Goal: Task Accomplishment & Management: Manage account settings

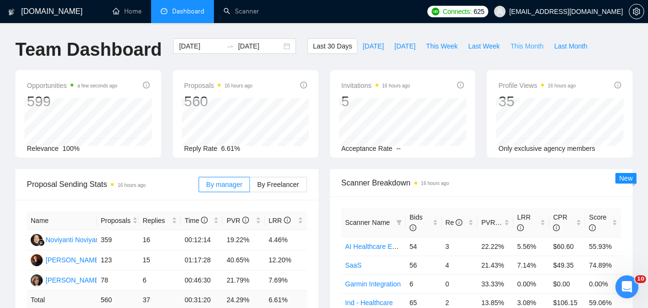
click at [505, 44] on button "This Month" at bounding box center [527, 45] width 44 height 15
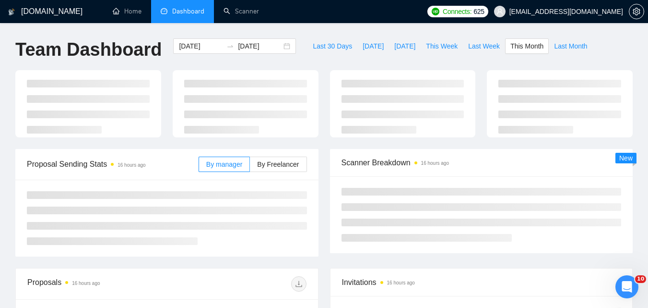
type input "[DATE]"
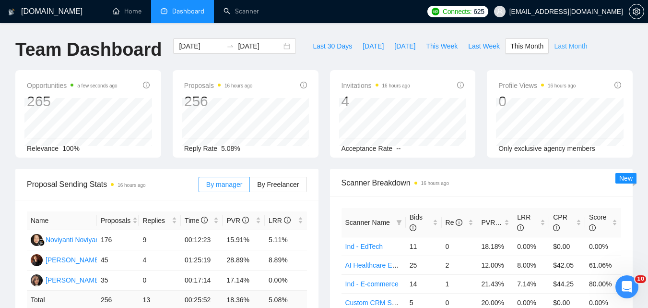
click at [554, 43] on span "Last Month" at bounding box center [570, 46] width 33 height 11
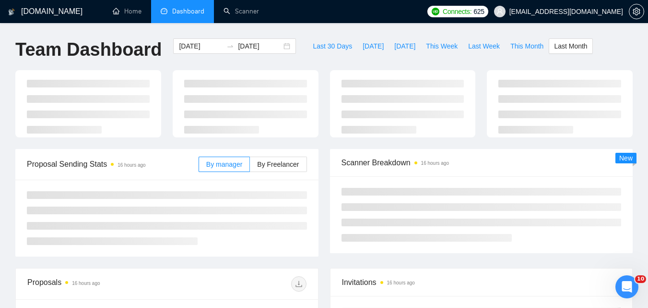
type input "[DATE]"
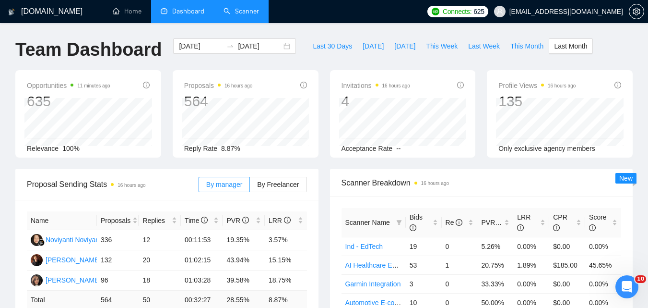
click at [228, 12] on link "Scanner" at bounding box center [242, 11] width 36 height 8
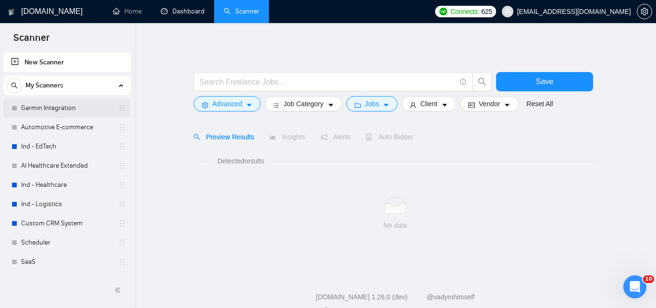
click at [69, 110] on link "Garmin Integration" at bounding box center [66, 107] width 91 height 19
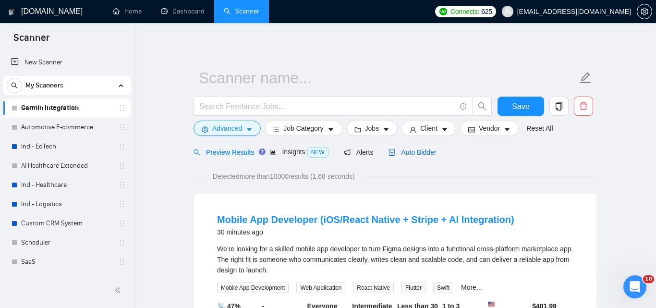
drag, startPoint x: 390, startPoint y: 151, endPoint x: 480, endPoint y: 159, distance: 91.1
click at [390, 151] on span "Auto Bidder" at bounding box center [412, 152] width 48 height 8
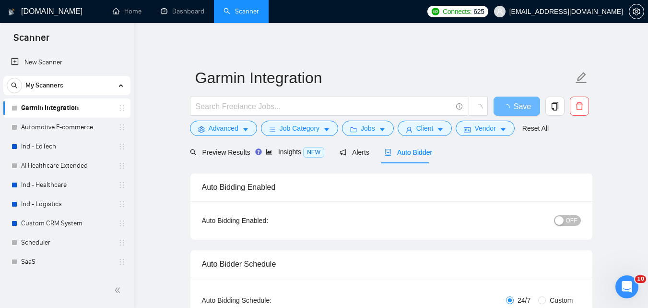
click at [571, 219] on span "OFF" at bounding box center [572, 220] width 12 height 11
click at [518, 108] on span "Save" at bounding box center [522, 106] width 17 height 12
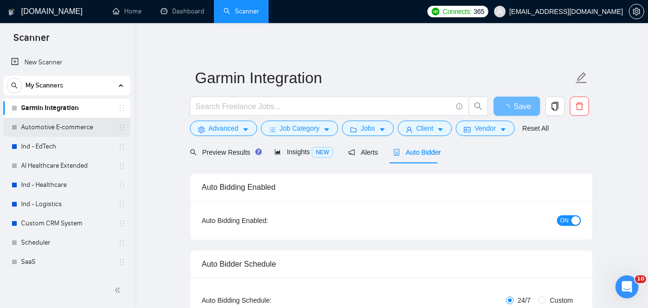
click at [55, 130] on link "Automotive E-commerce" at bounding box center [66, 127] width 91 height 19
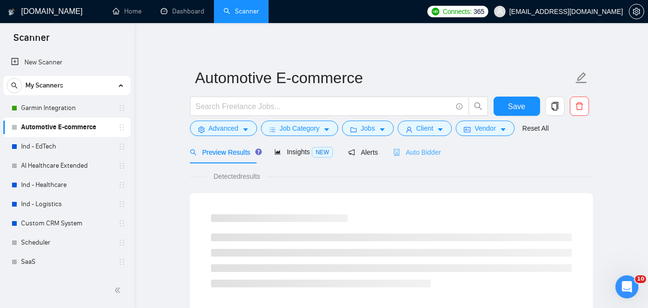
click at [412, 146] on div "Auto Bidder" at bounding box center [418, 152] width 48 height 23
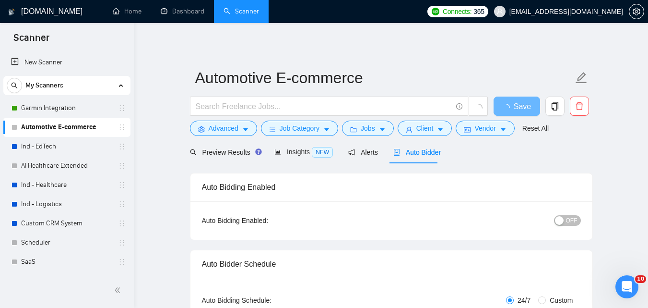
click at [569, 220] on span "OFF" at bounding box center [572, 220] width 12 height 11
checkbox input "true"
click at [516, 102] on span "Save" at bounding box center [516, 106] width 17 height 12
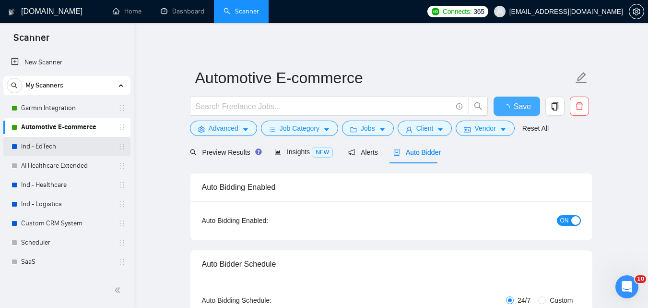
checkbox input "true"
click at [87, 148] on link "Ind - EdTech" at bounding box center [66, 146] width 91 height 19
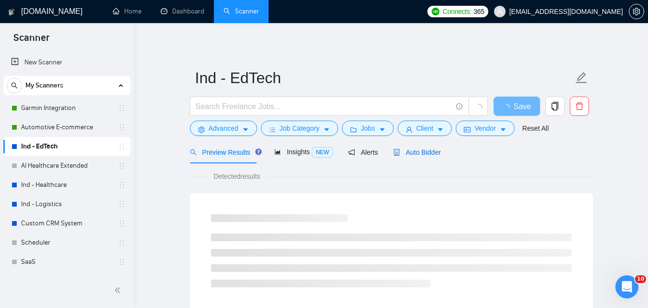
click at [420, 153] on span "Auto Bidder" at bounding box center [418, 152] width 48 height 8
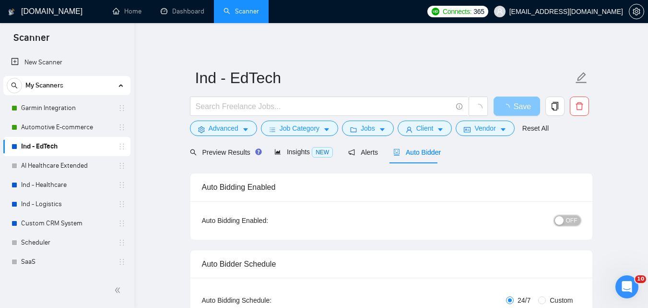
click at [564, 218] on div "button" at bounding box center [559, 220] width 9 height 9
checkbox input "true"
click at [508, 103] on button "Save" at bounding box center [517, 105] width 47 height 19
click at [102, 170] on link "AI Healthcare Extended" at bounding box center [66, 165] width 91 height 19
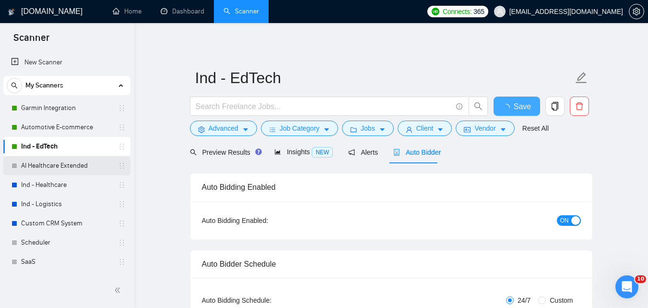
checkbox input "true"
click at [82, 165] on link "AI Healthcare Extended" at bounding box center [66, 165] width 91 height 19
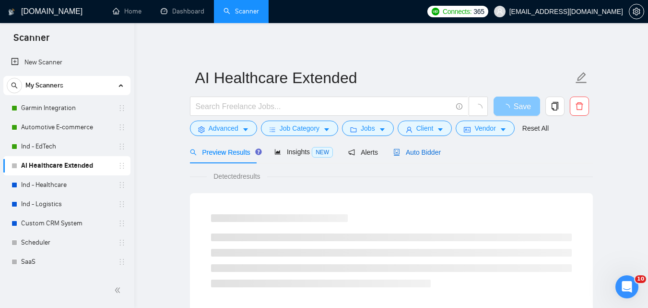
click at [426, 154] on span "Auto Bidder" at bounding box center [418, 152] width 48 height 8
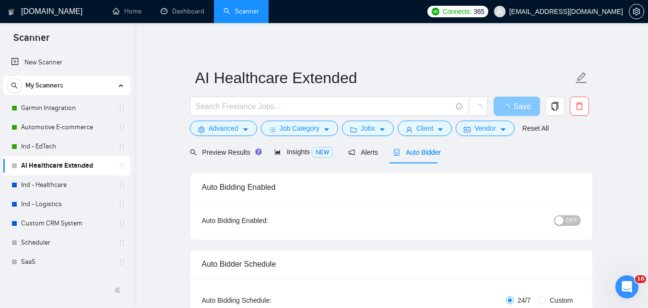
click at [569, 221] on span "OFF" at bounding box center [572, 220] width 12 height 11
click at [513, 105] on span "Save" at bounding box center [516, 106] width 17 height 12
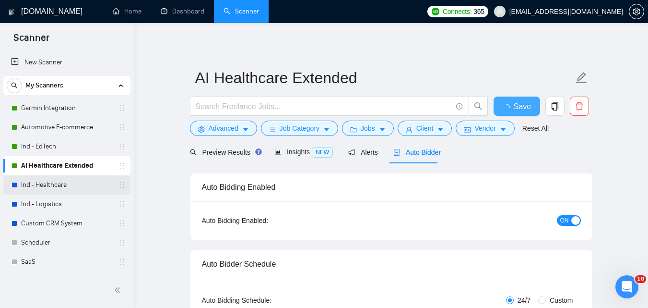
click at [83, 183] on link "Ind - Healthcare" at bounding box center [66, 184] width 91 height 19
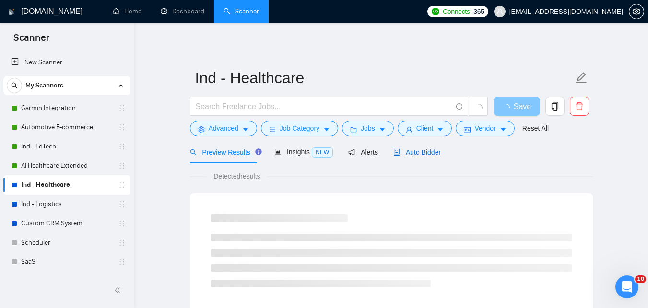
click at [417, 148] on span "Auto Bidder" at bounding box center [418, 152] width 48 height 8
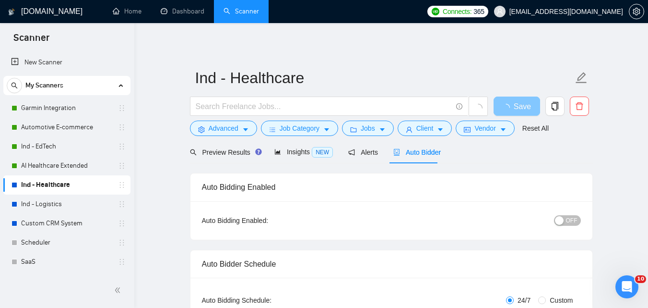
checkbox input "true"
click at [574, 218] on span "OFF" at bounding box center [572, 220] width 12 height 11
click at [517, 108] on span "Save" at bounding box center [516, 106] width 17 height 12
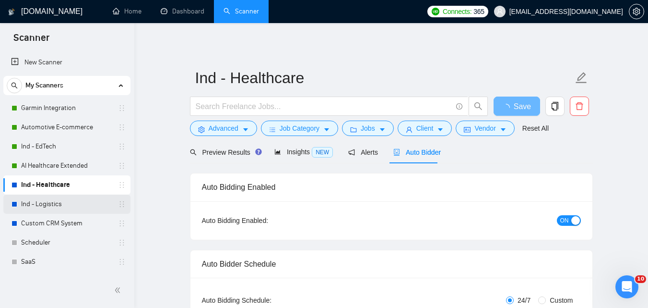
click at [87, 202] on link "Ind - Logistics" at bounding box center [66, 203] width 91 height 19
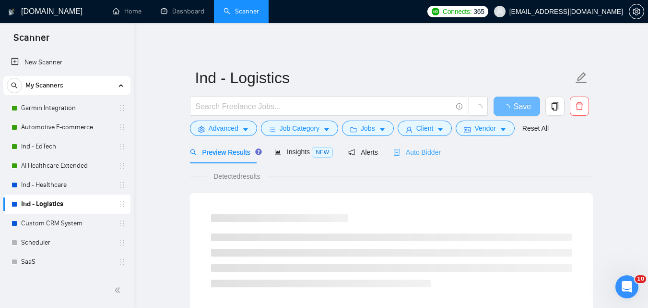
click at [416, 146] on div "Auto Bidder" at bounding box center [418, 152] width 48 height 23
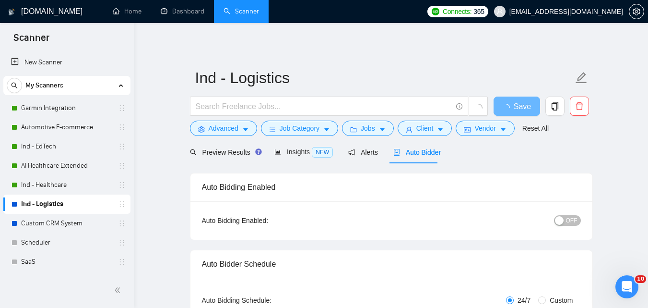
checkbox input "true"
click at [564, 222] on div "button" at bounding box center [559, 220] width 9 height 9
click at [529, 110] on button "Save" at bounding box center [517, 105] width 47 height 19
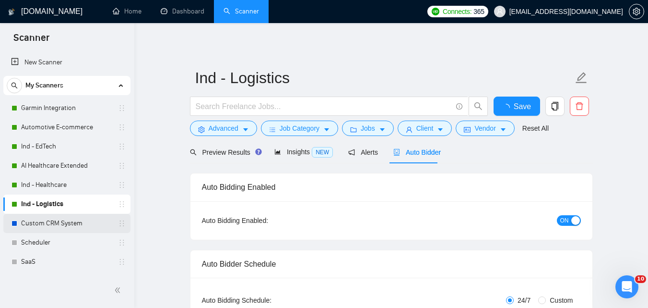
click at [85, 219] on link "Custom CRM System" at bounding box center [66, 223] width 91 height 19
checkbox input "true"
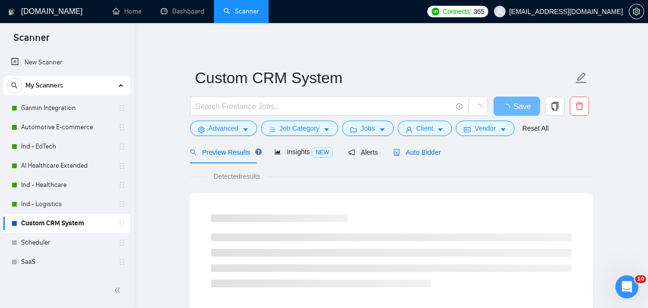
click at [421, 153] on span "Auto Bidder" at bounding box center [418, 152] width 48 height 8
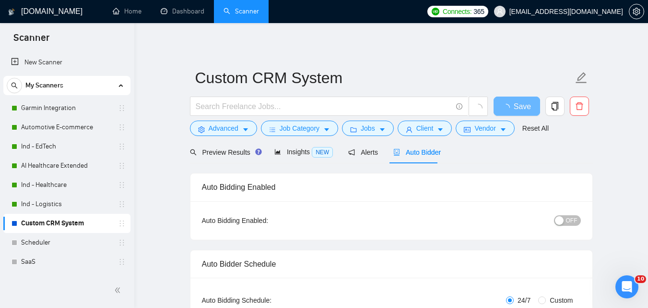
checkbox input "true"
click at [571, 220] on span "OFF" at bounding box center [572, 220] width 12 height 11
click at [521, 105] on span "Save" at bounding box center [516, 106] width 17 height 12
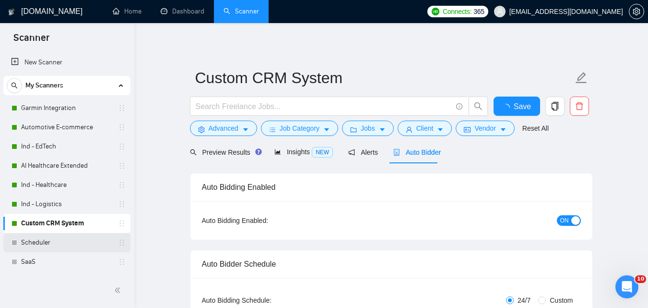
click at [83, 240] on link "Scheduler" at bounding box center [66, 242] width 91 height 19
checkbox input "true"
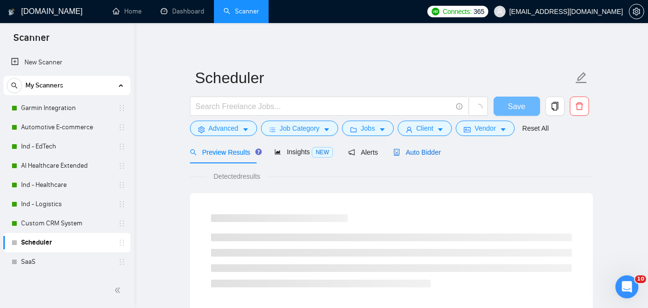
click at [408, 149] on span "Auto Bidder" at bounding box center [418, 152] width 48 height 8
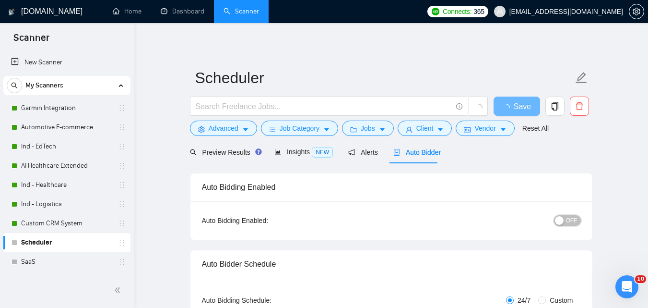
click at [569, 220] on span "OFF" at bounding box center [572, 220] width 12 height 11
click at [516, 105] on span "Save" at bounding box center [516, 106] width 17 height 12
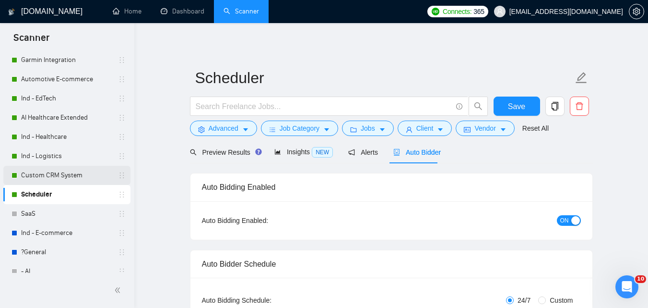
click at [56, 214] on link "SaaS" at bounding box center [66, 213] width 91 height 19
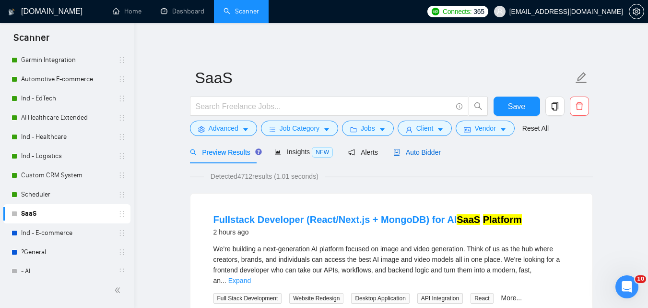
click at [417, 149] on span "Auto Bidder" at bounding box center [418, 152] width 48 height 8
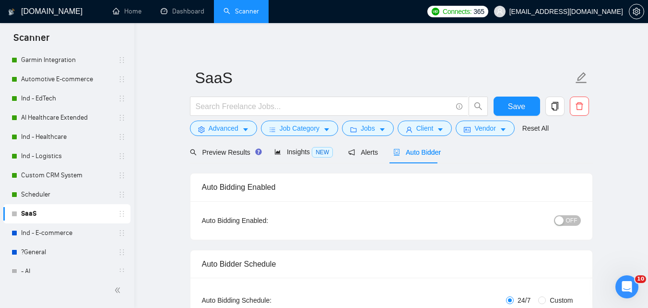
click at [564, 215] on button "OFF" at bounding box center [567, 220] width 27 height 11
click at [523, 100] on span "Save" at bounding box center [516, 106] width 17 height 12
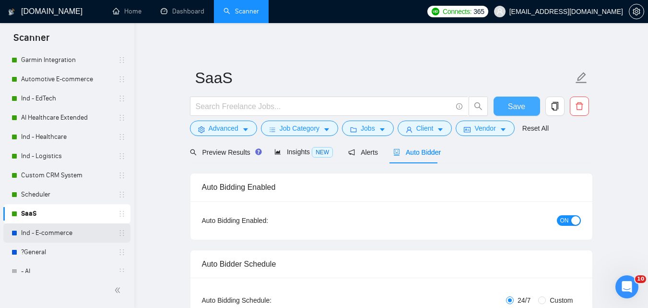
scroll to position [95, 0]
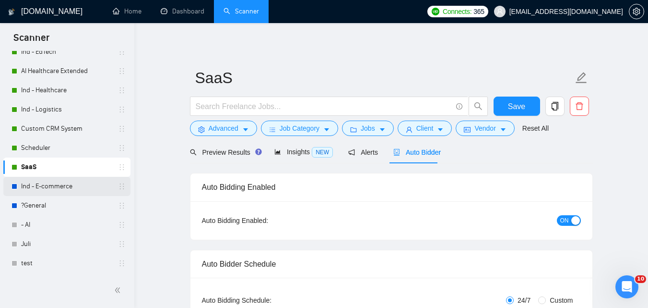
click at [38, 181] on link "Ind - E-commerce" at bounding box center [66, 186] width 91 height 19
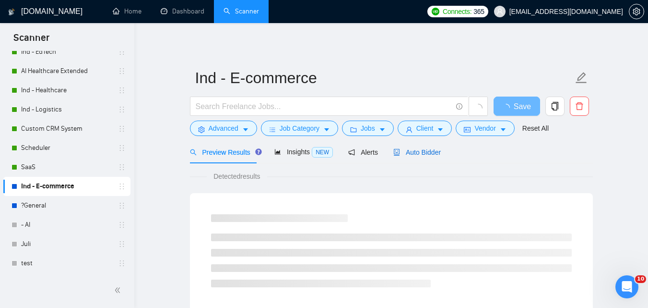
click at [423, 149] on span "Auto Bidder" at bounding box center [418, 152] width 48 height 8
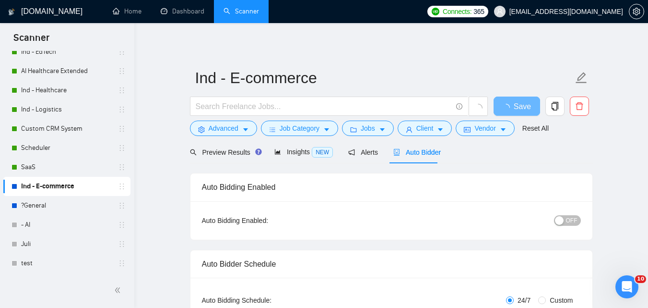
checkbox input "true"
click at [574, 221] on span "OFF" at bounding box center [572, 220] width 12 height 11
click at [530, 103] on button "Save" at bounding box center [517, 105] width 47 height 19
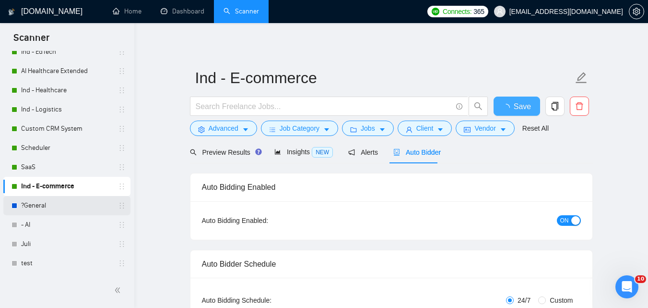
checkbox input "true"
click at [74, 211] on link "?General" at bounding box center [66, 205] width 91 height 19
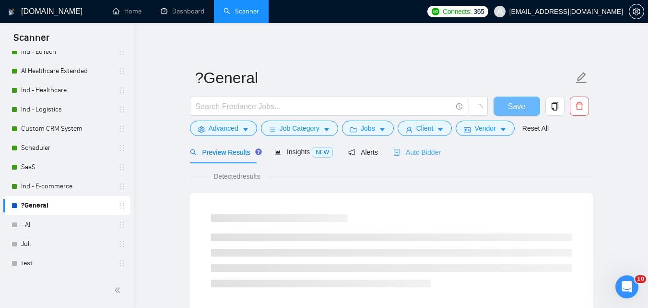
click at [427, 146] on div "Auto Bidder" at bounding box center [418, 152] width 48 height 23
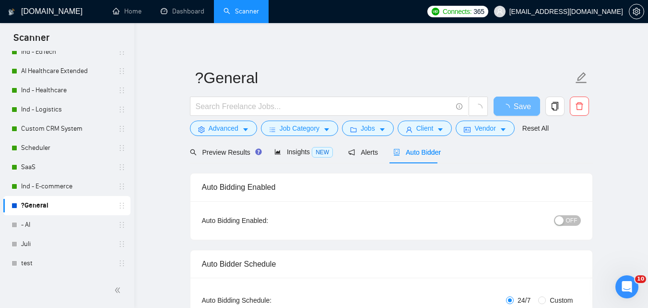
checkbox input "true"
click at [575, 216] on span "OFF" at bounding box center [572, 220] width 12 height 11
click at [515, 105] on span "Save" at bounding box center [516, 106] width 17 height 12
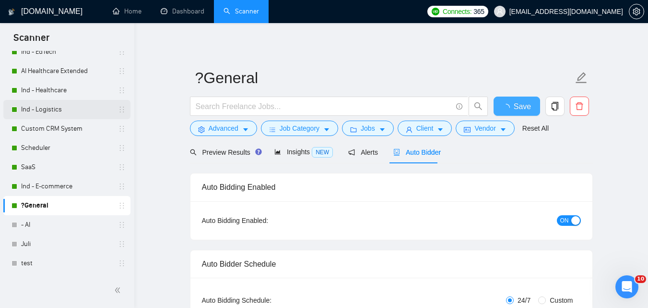
checkbox input "true"
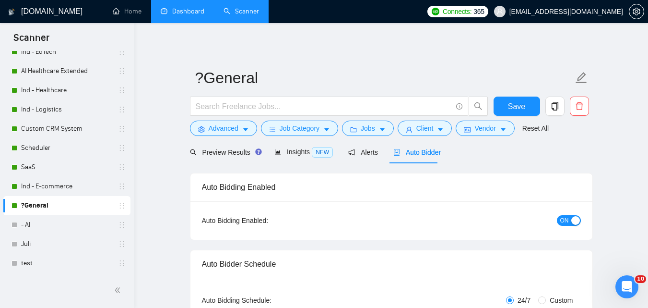
click at [182, 12] on link "Dashboard" at bounding box center [183, 11] width 44 height 8
